Goal: Find contact information: Find contact information

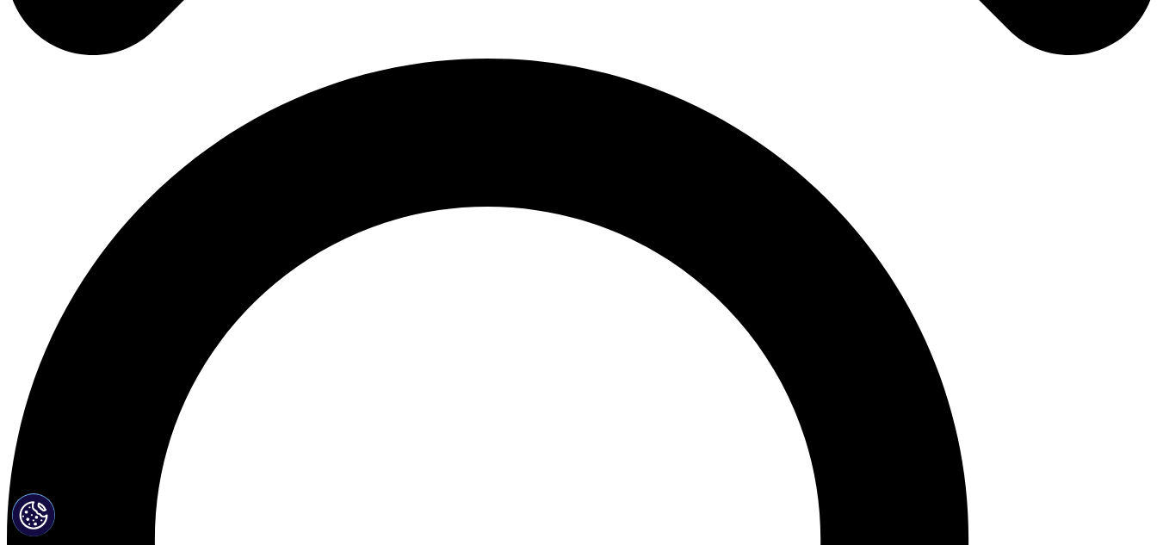
scroll to position [1205, 0]
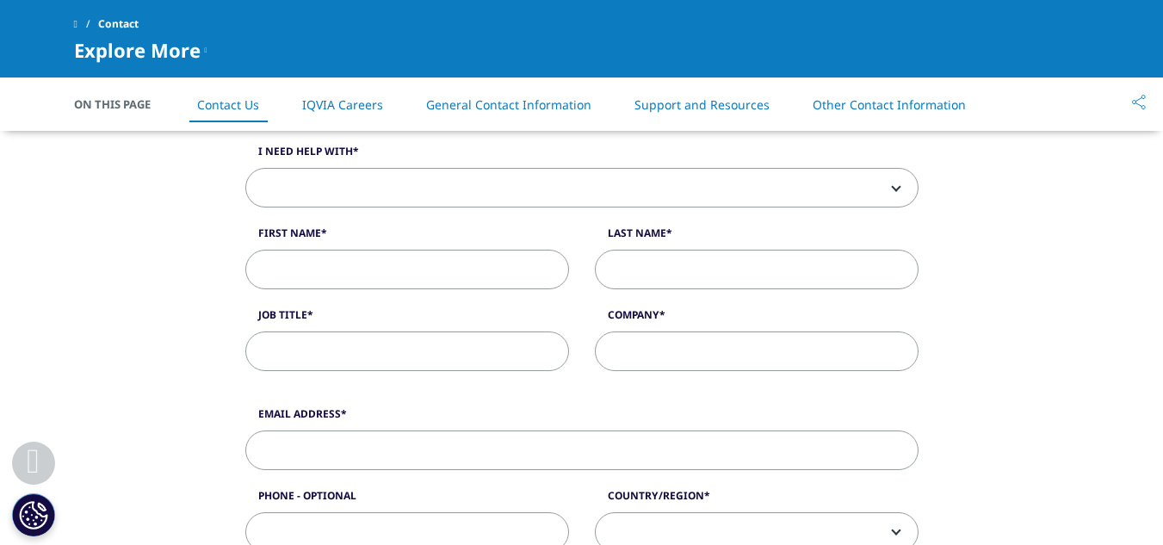
click at [943, 111] on link "Other Contact Information" at bounding box center [889, 104] width 153 height 16
